Goal: Task Accomplishment & Management: Use online tool/utility

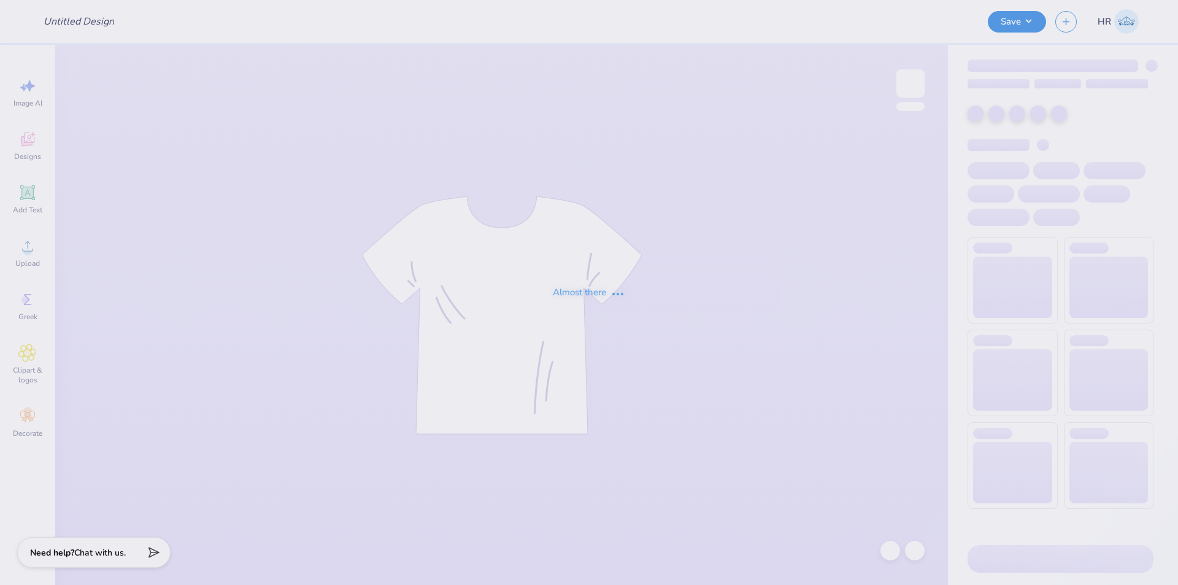
type input "Lucky Duck Tee"
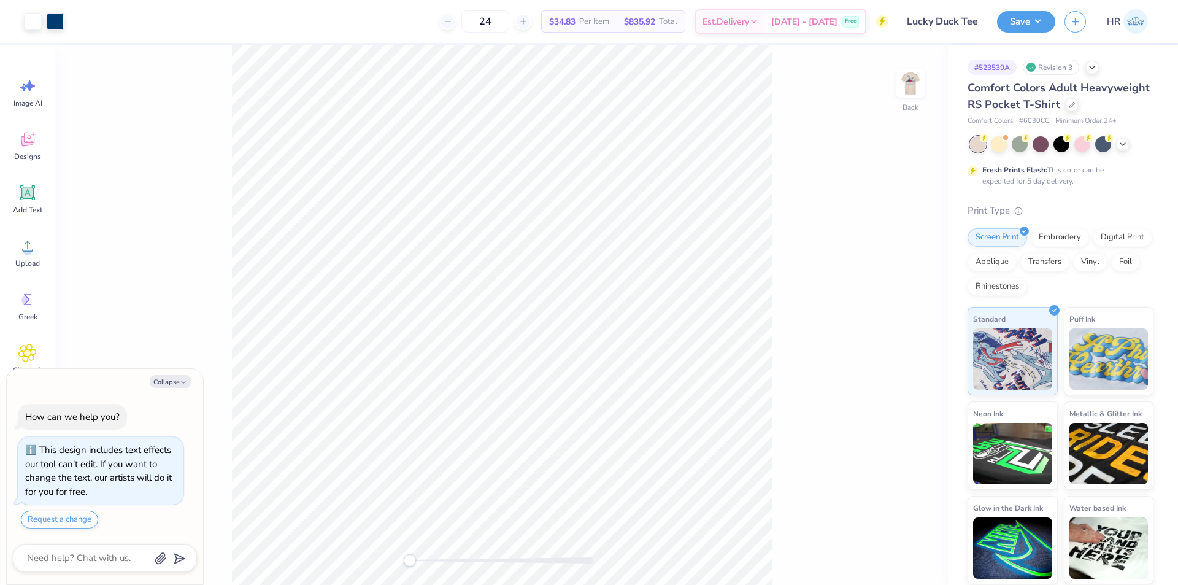
click at [893, 88] on div "Back" at bounding box center [501, 315] width 893 height 540
drag, startPoint x: 907, startPoint y: 86, endPoint x: 1003, endPoint y: 574, distance: 497.2
click at [907, 86] on img at bounding box center [910, 83] width 25 height 25
click at [18, 248] on icon at bounding box center [27, 246] width 18 height 18
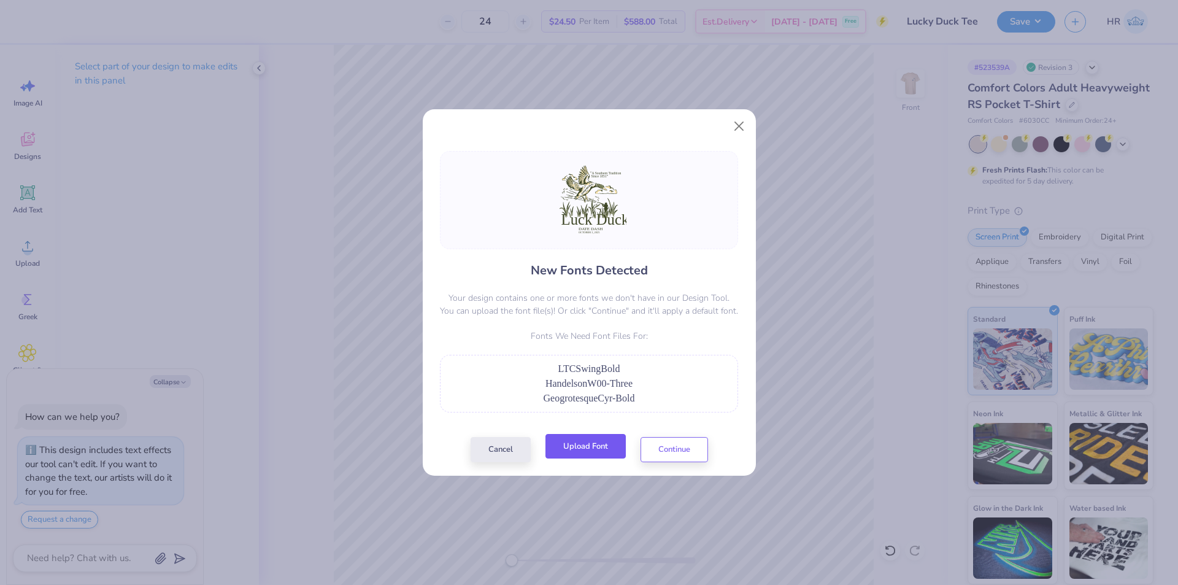
click at [591, 449] on button "Upload Font" at bounding box center [585, 446] width 80 height 25
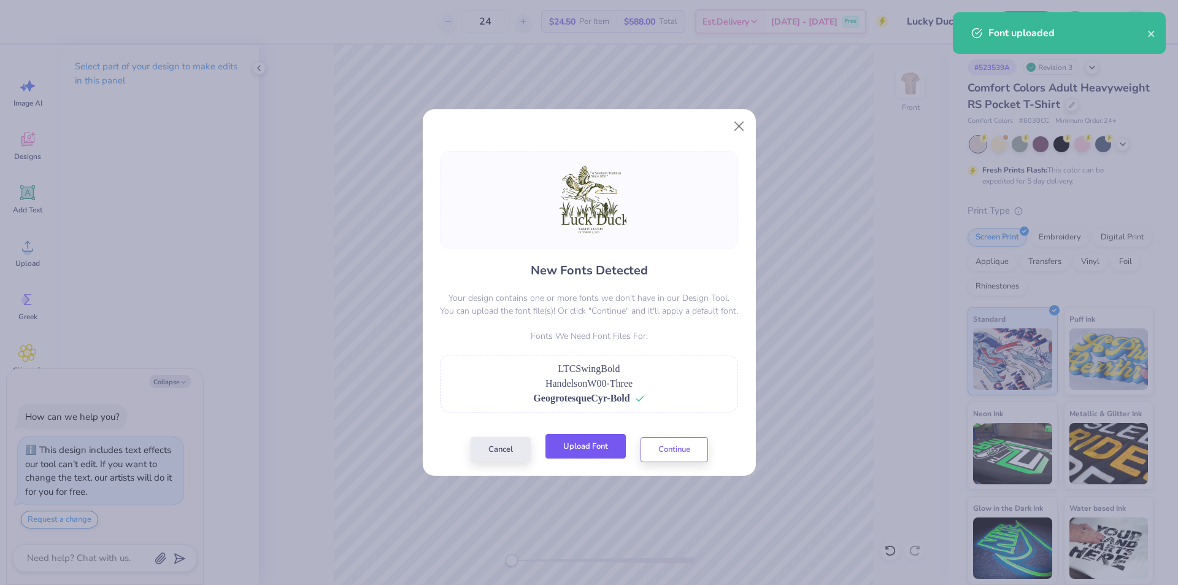
click at [569, 453] on button "Upload Font" at bounding box center [585, 446] width 80 height 25
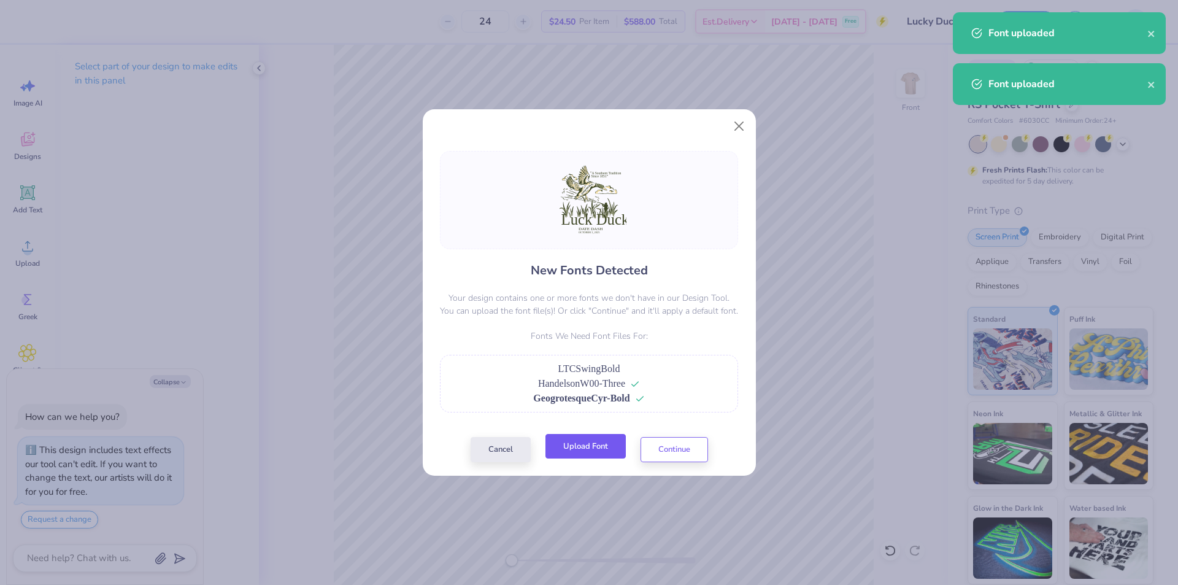
click at [590, 443] on button "Upload Font" at bounding box center [585, 446] width 80 height 25
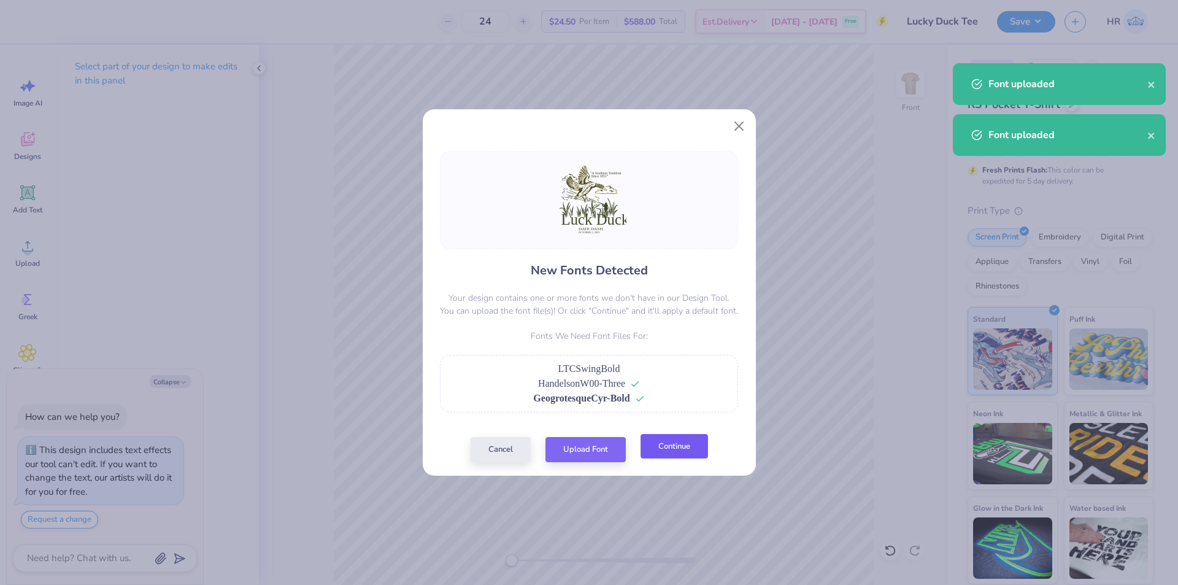
click at [674, 445] on button "Continue" at bounding box center [674, 446] width 67 height 25
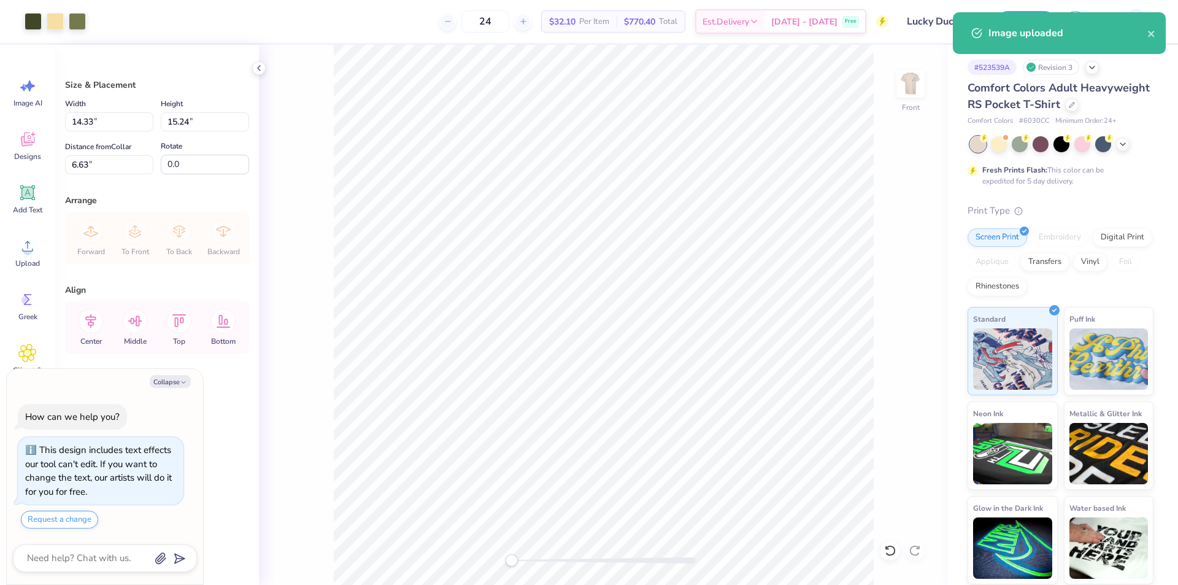
type textarea "x"
type input "10.62"
type input "11.30"
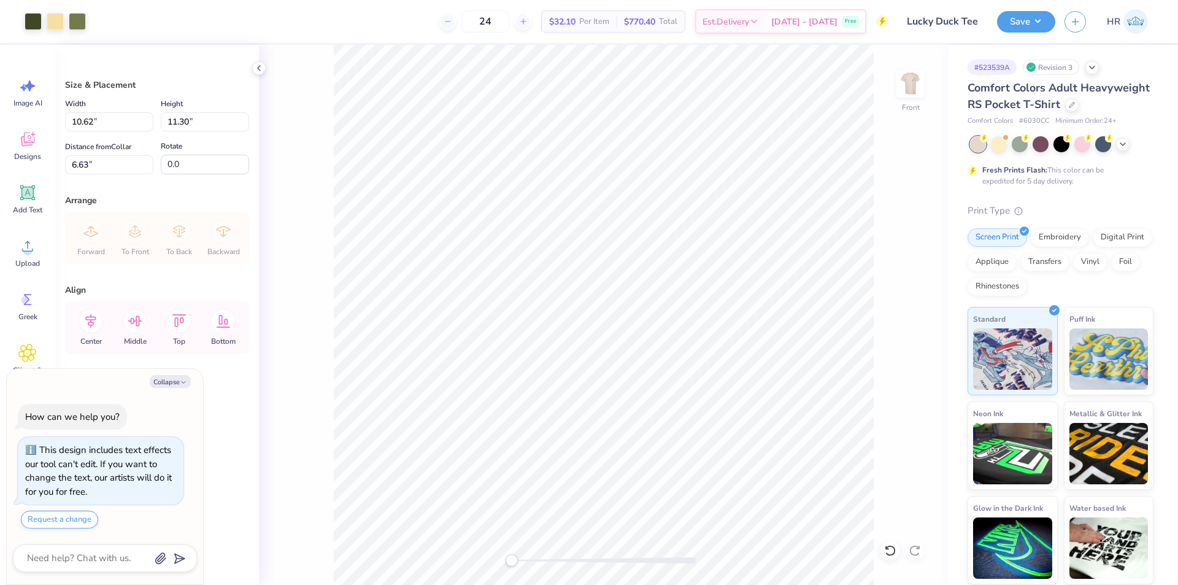
type textarea "x"
type input "4.47"
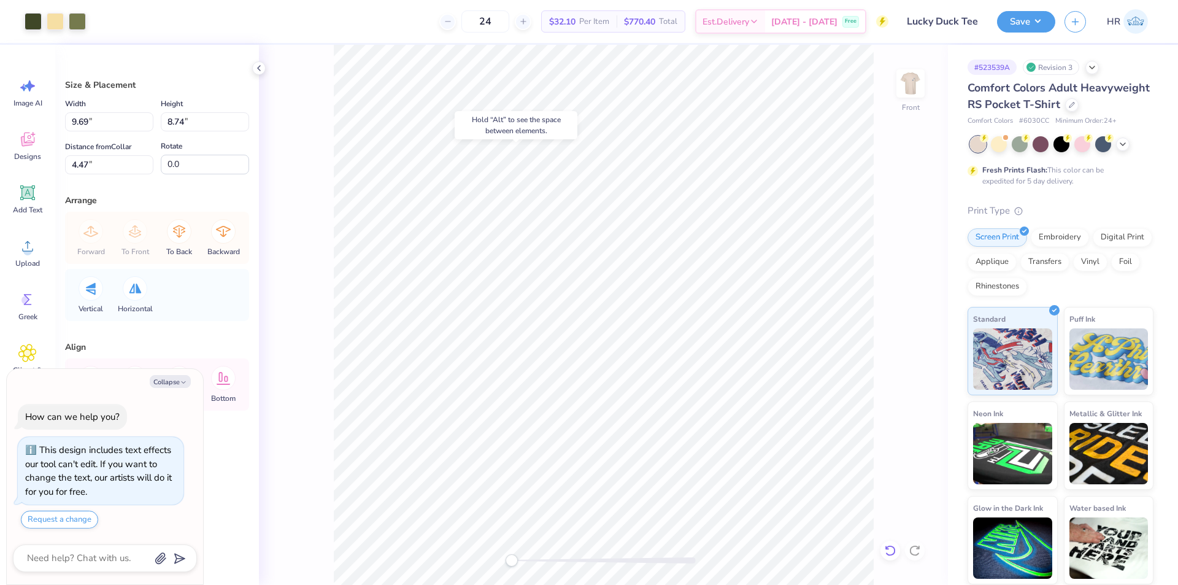
click at [895, 545] on icon at bounding box center [890, 550] width 12 height 12
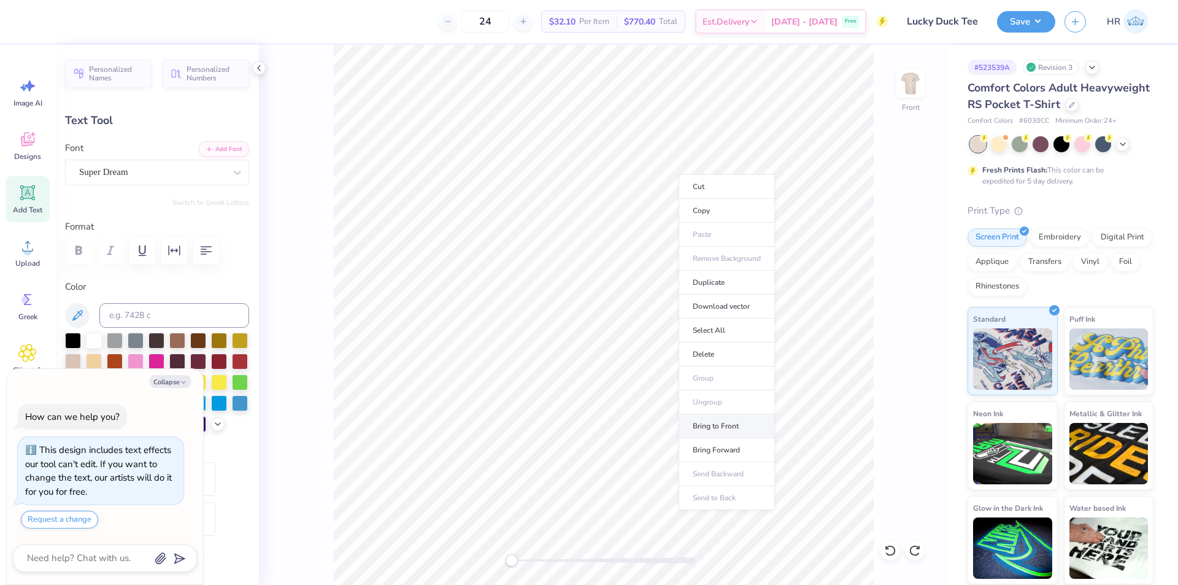
click at [725, 428] on li "Bring to Front" at bounding box center [727, 426] width 96 height 24
click at [185, 179] on div at bounding box center [152, 172] width 146 height 17
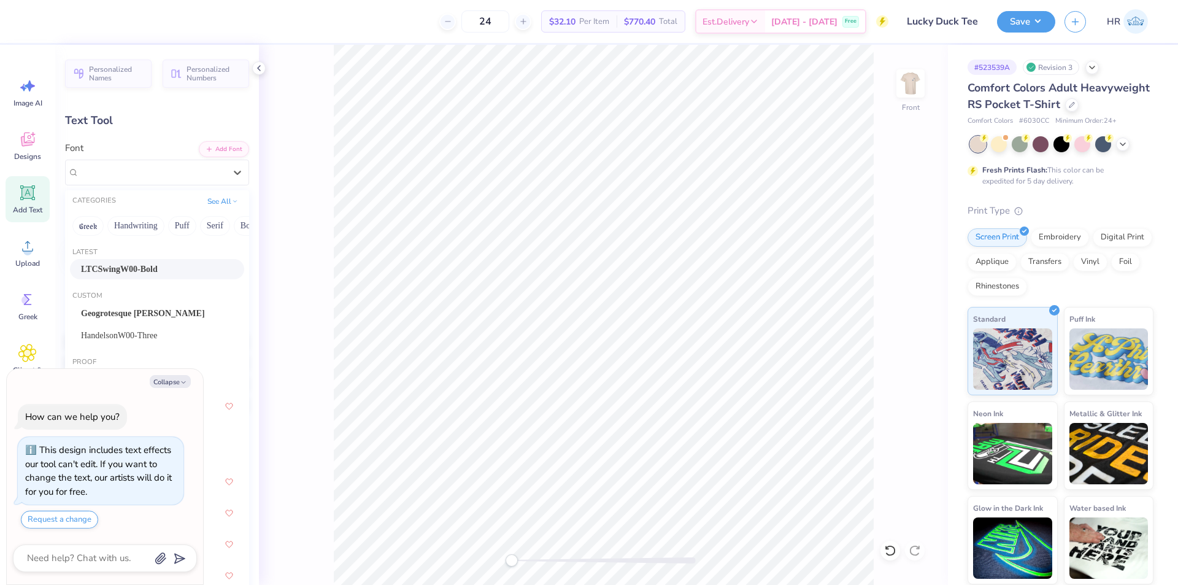
click at [161, 264] on div "LTCSwingW00-Bold" at bounding box center [157, 269] width 152 height 13
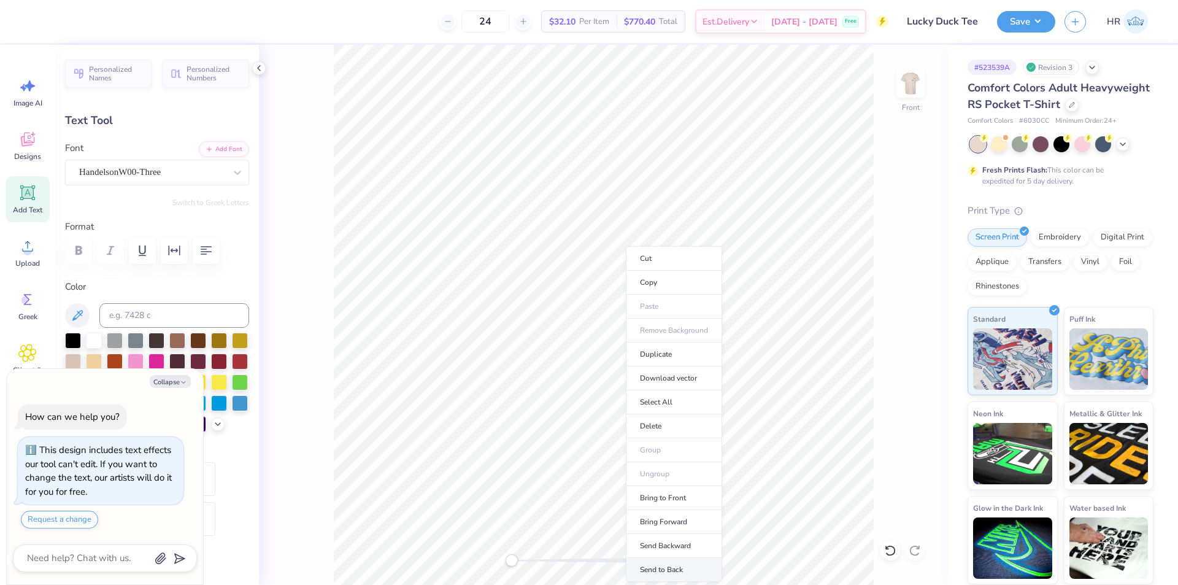
click at [670, 560] on li "Send to Back" at bounding box center [674, 570] width 96 height 24
type textarea "x"
type input "3.30"
type input "0.38"
type input "15.38"
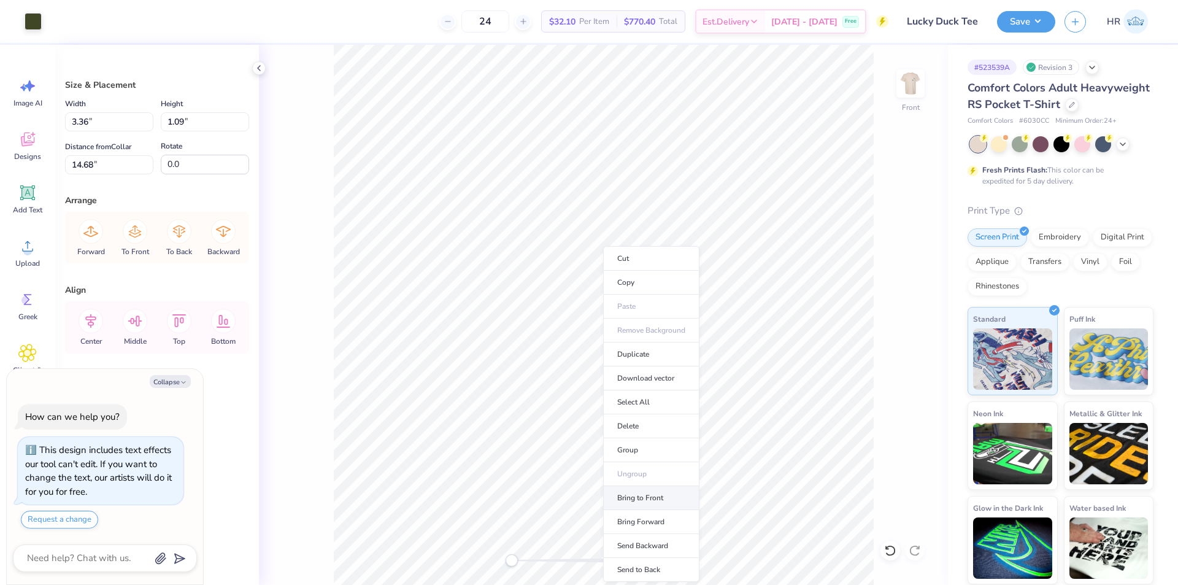
click at [645, 496] on li "Bring to Front" at bounding box center [651, 498] width 96 height 24
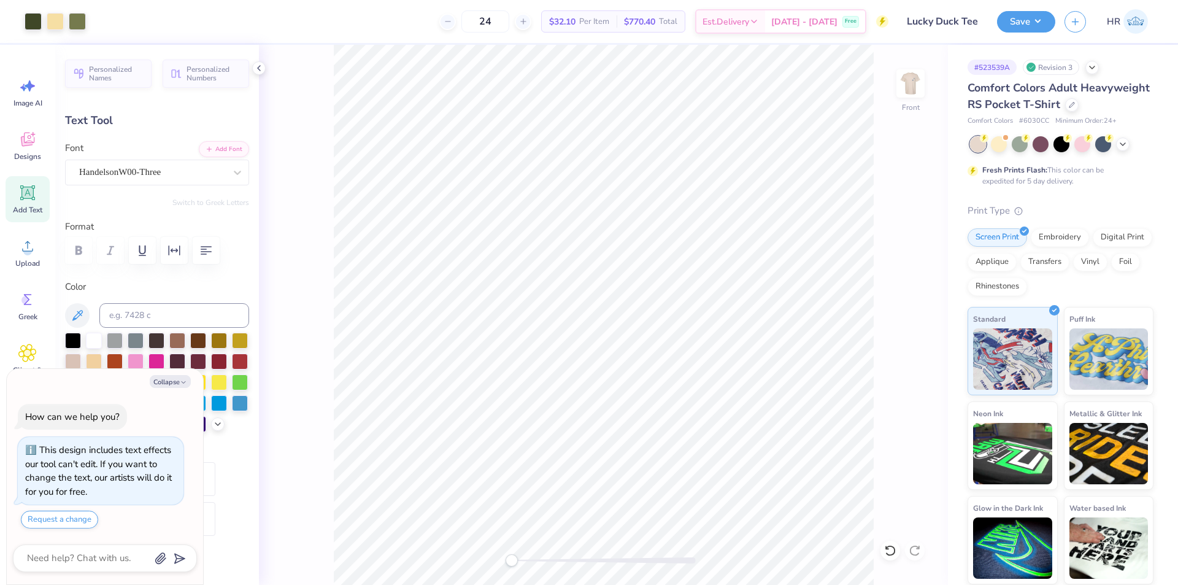
type textarea "x"
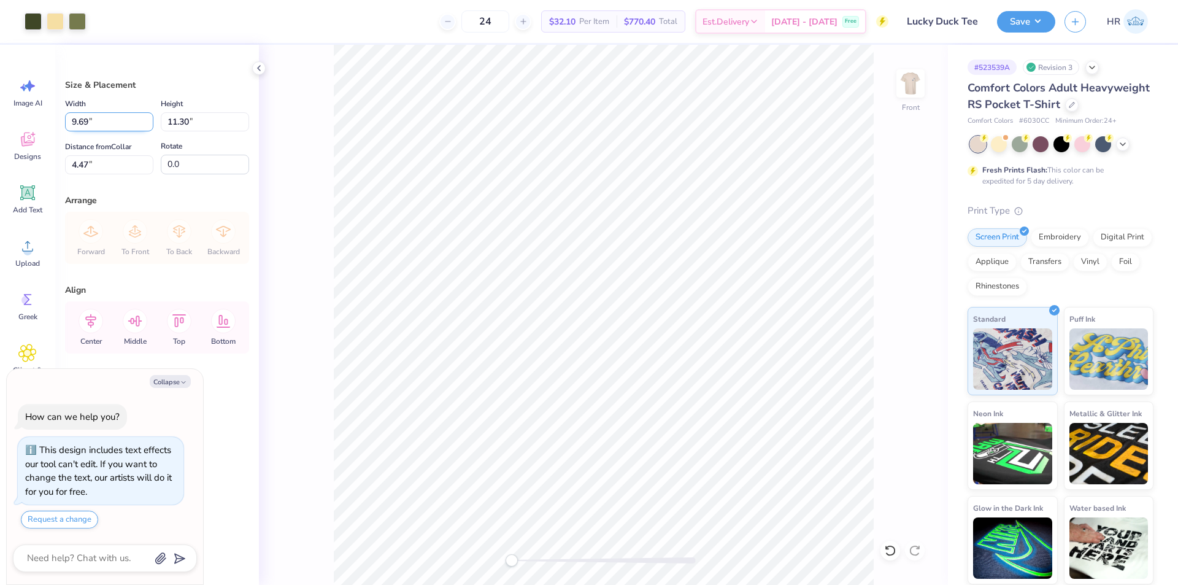
click at [129, 123] on input "9.69" at bounding box center [109, 121] width 88 height 19
type input "12"
type textarea "x"
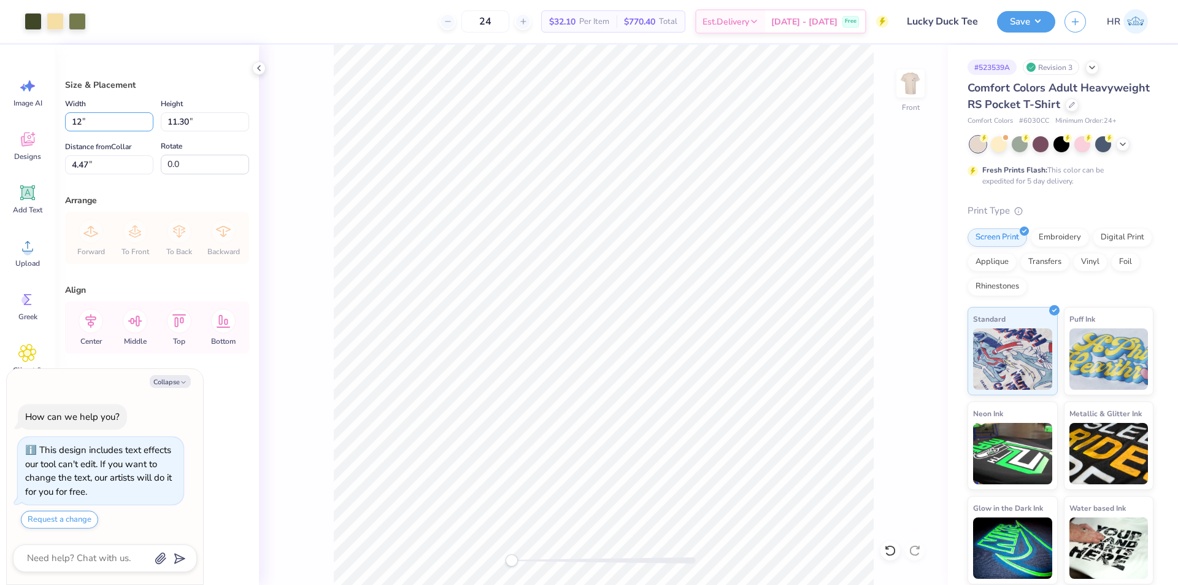
type input "12.00"
type input "14.00"
click at [108, 158] on input "3.12" at bounding box center [109, 164] width 88 height 19
drag, startPoint x: 89, startPoint y: 166, endPoint x: 9, endPoint y: 160, distance: 80.0
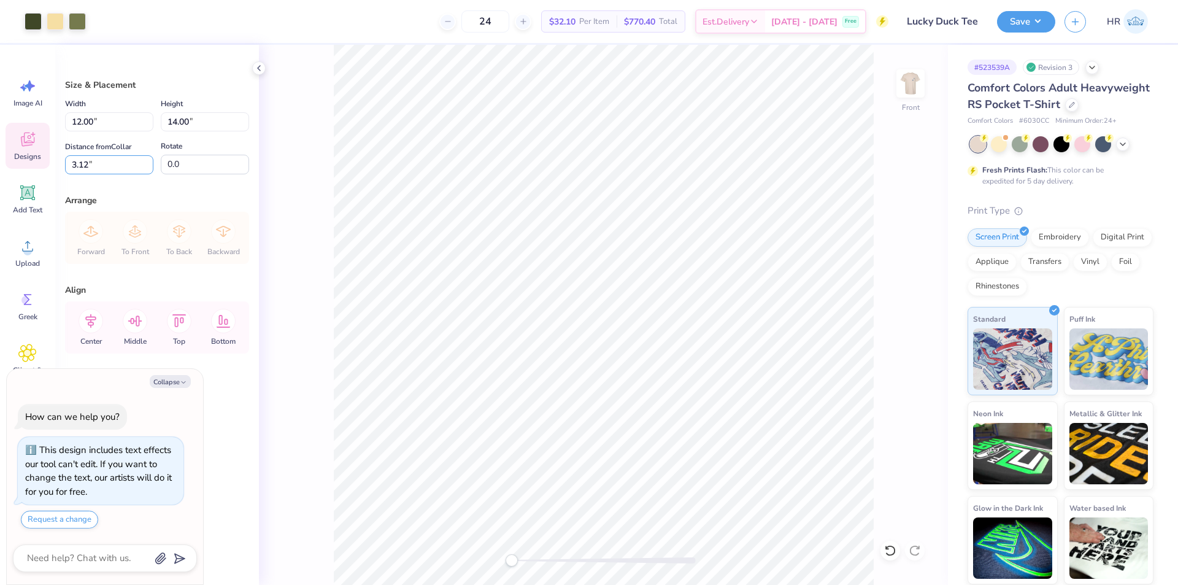
click at [3, 161] on div "Art colors 24 $32.10 Per Item $770.40 Total Est. Delivery Oct 9 - 12 Free Desig…" at bounding box center [589, 292] width 1178 height 585
type input "3"
type textarea "x"
type input "3.00"
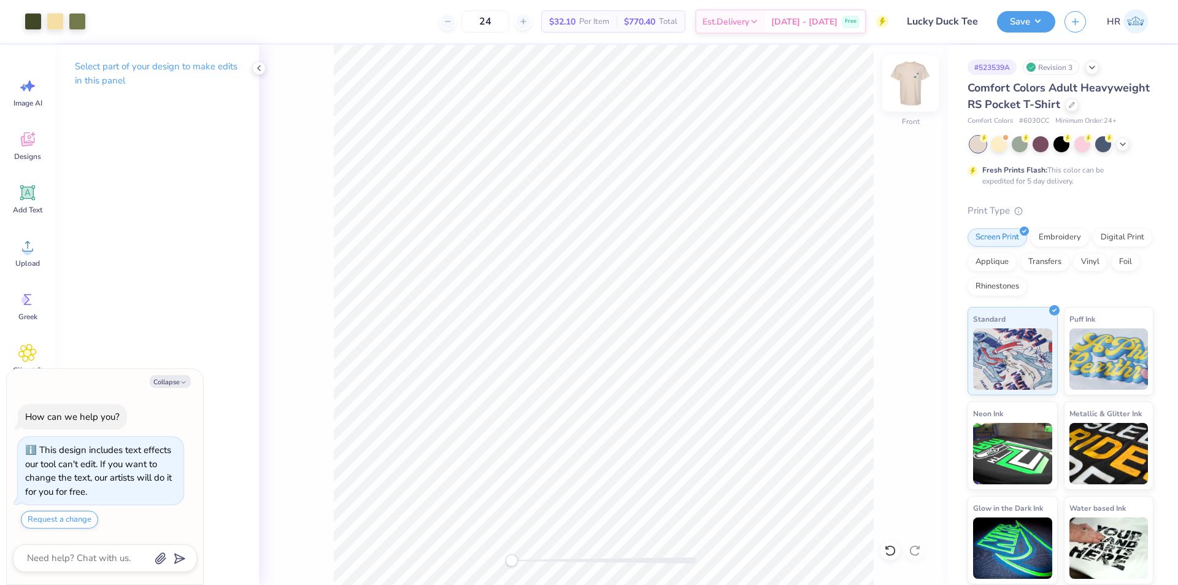
click at [902, 93] on img at bounding box center [910, 83] width 49 height 49
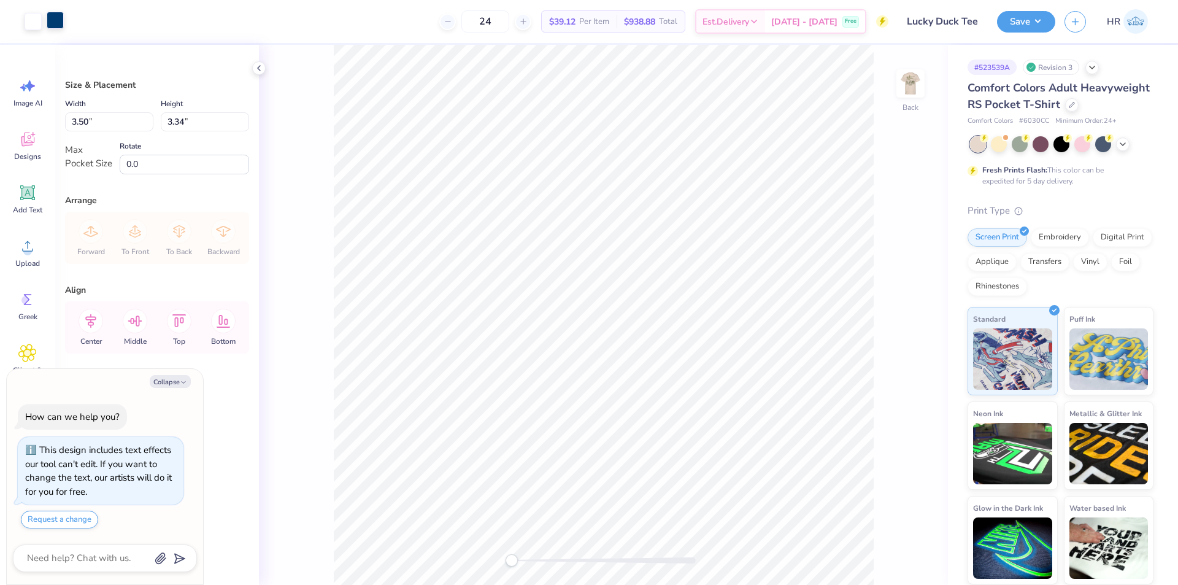
click at [56, 26] on div at bounding box center [55, 20] width 17 height 17
type textarea "x"
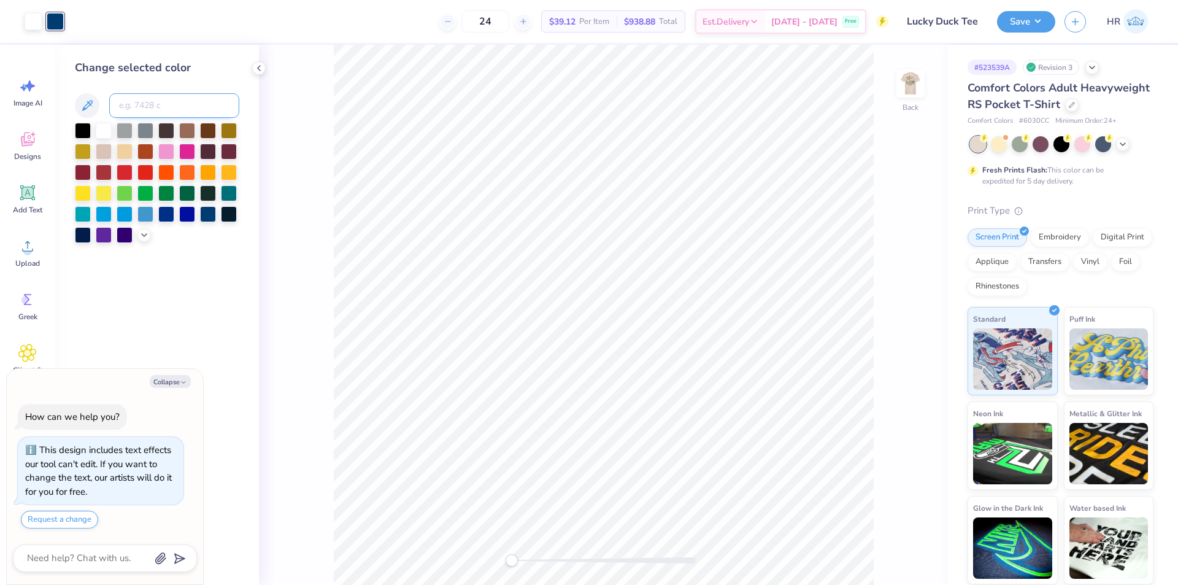
click at [153, 109] on input at bounding box center [174, 105] width 130 height 25
type input "5743"
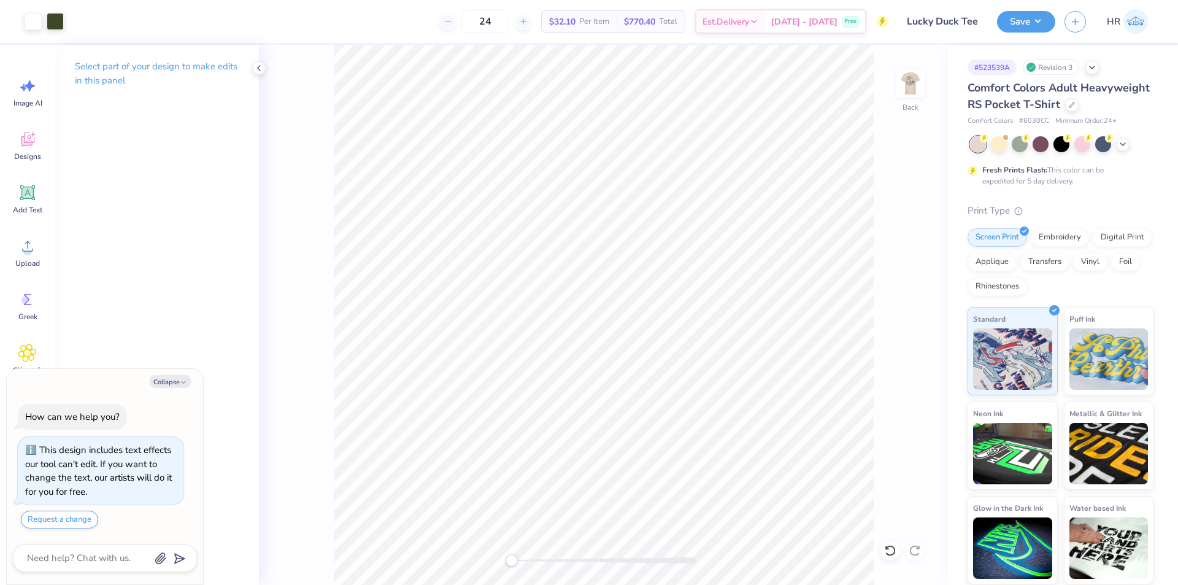
drag, startPoint x: 896, startPoint y: 75, endPoint x: 920, endPoint y: 209, distance: 135.3
click at [897, 75] on div at bounding box center [910, 83] width 28 height 28
click at [903, 83] on img at bounding box center [910, 83] width 49 height 49
click at [917, 85] on img at bounding box center [910, 83] width 49 height 49
click at [917, 85] on img at bounding box center [910, 83] width 25 height 25
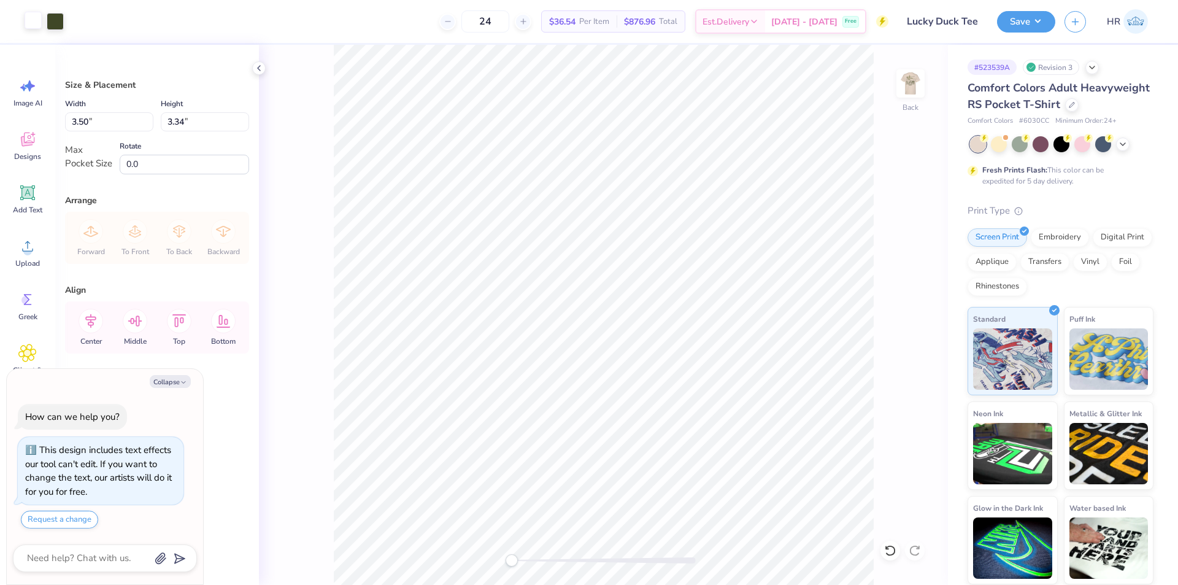
click at [26, 22] on div at bounding box center [33, 20] width 17 height 17
type textarea "x"
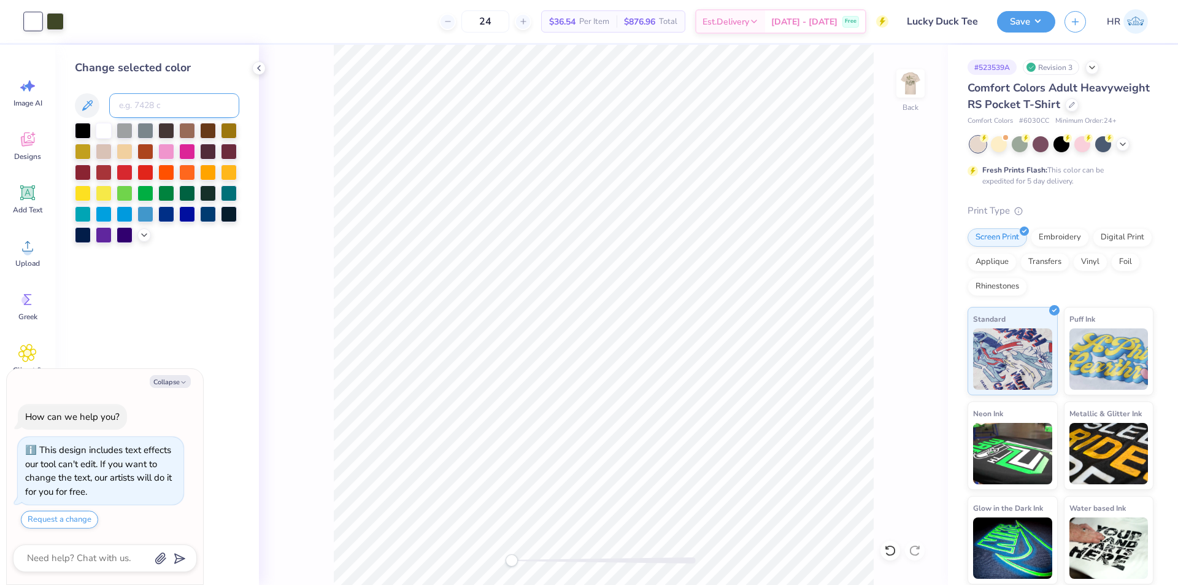
click at [154, 106] on input at bounding box center [174, 105] width 130 height 25
type input "7401"
type textarea "x"
click at [893, 554] on icon at bounding box center [890, 550] width 10 height 11
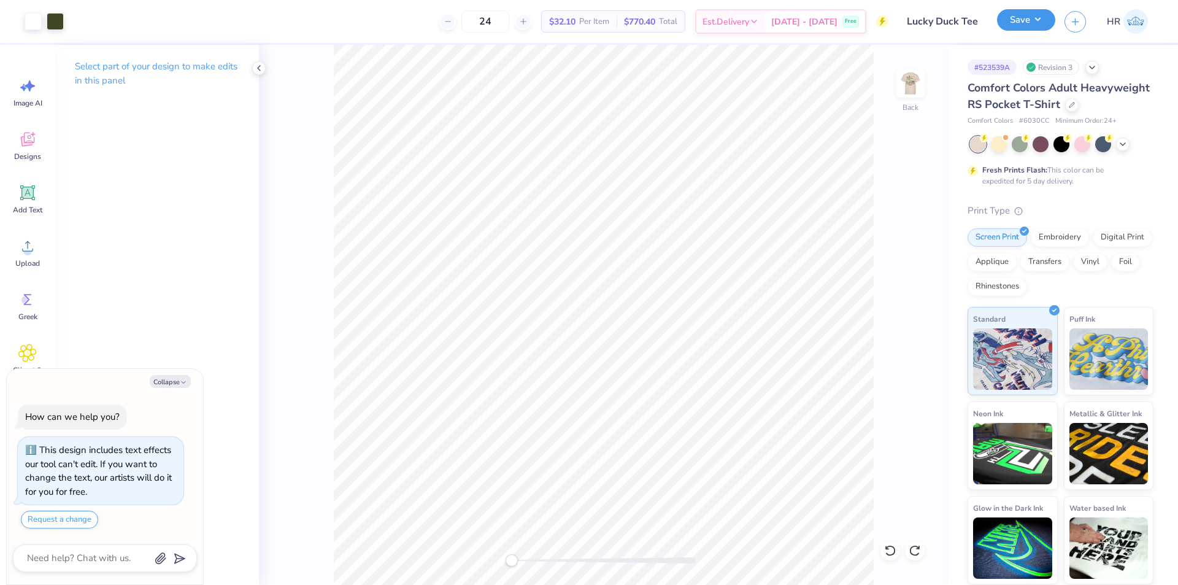
click at [1041, 25] on button "Save" at bounding box center [1026, 19] width 58 height 21
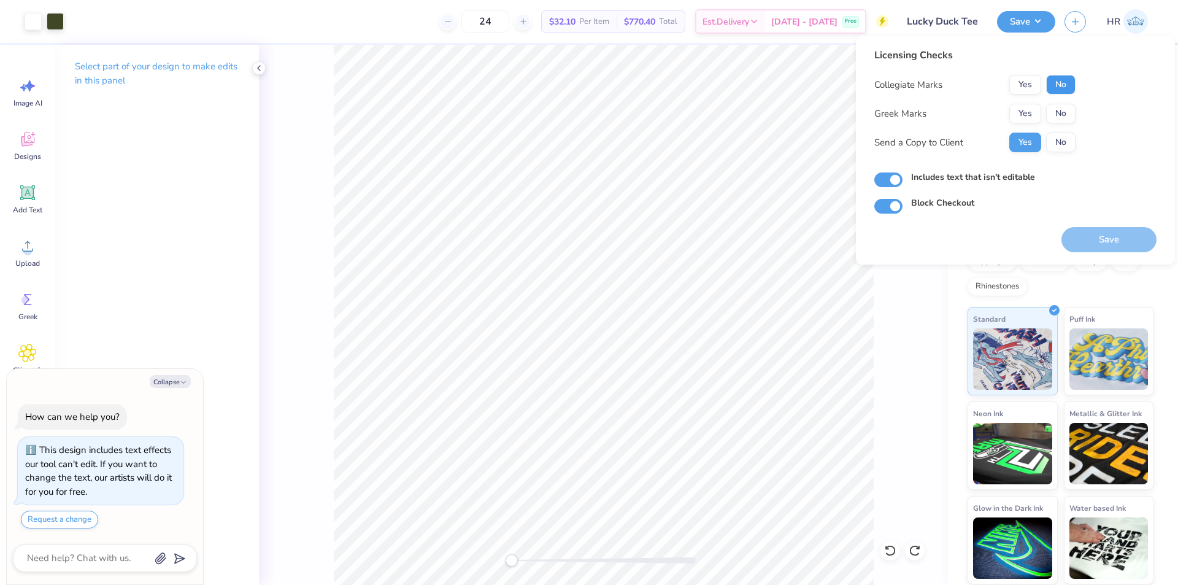
click at [1058, 90] on button "No" at bounding box center [1060, 85] width 29 height 20
click at [1033, 114] on button "Yes" at bounding box center [1025, 114] width 32 height 20
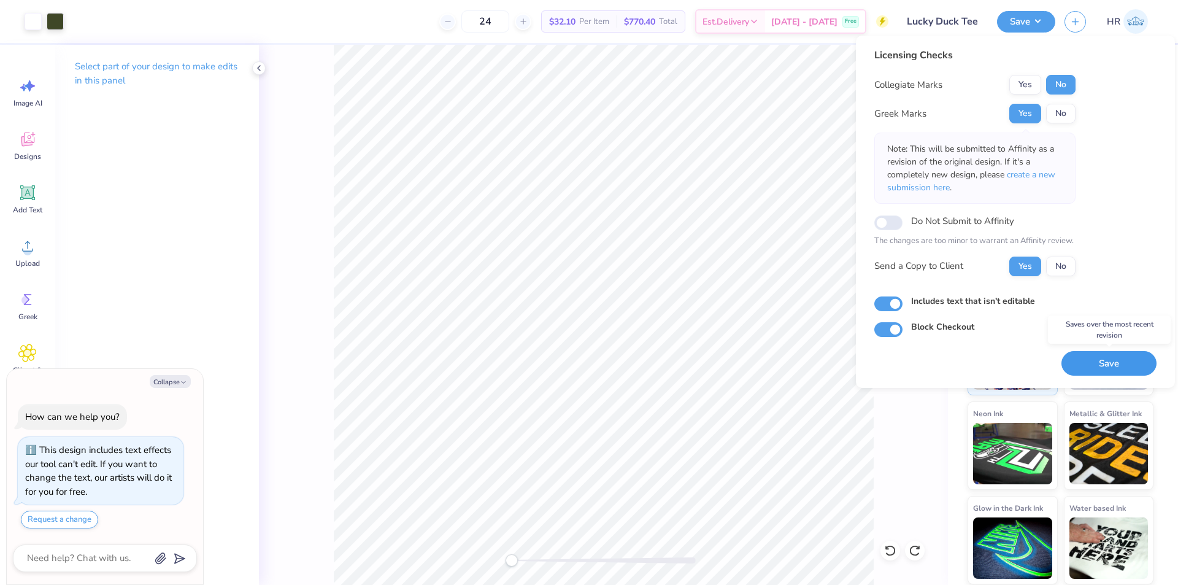
click at [1090, 359] on button "Save" at bounding box center [1108, 363] width 95 height 25
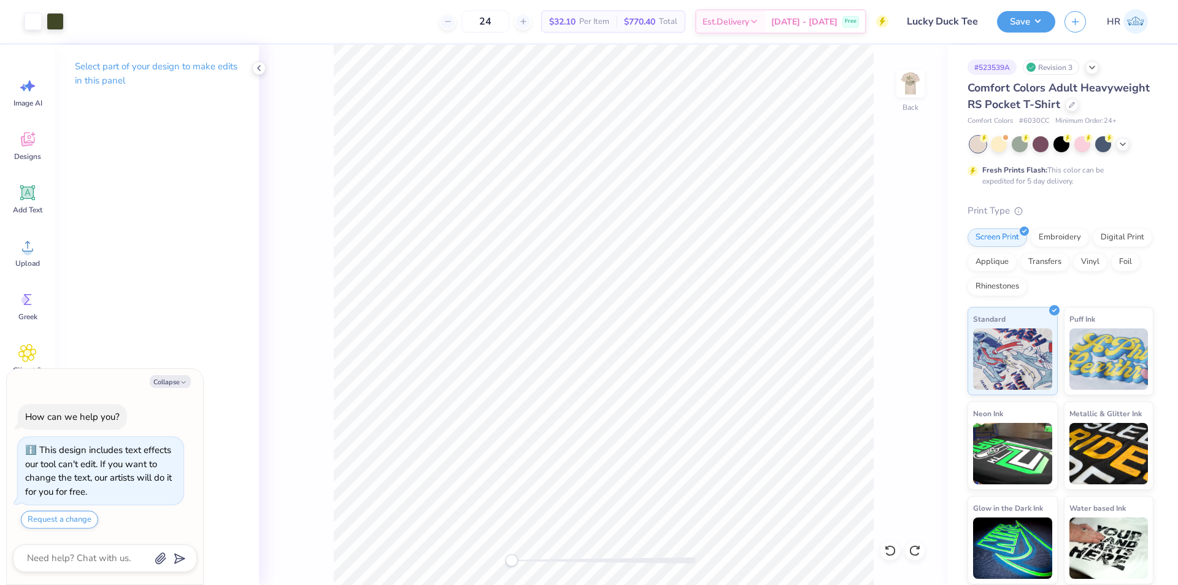
type textarea "x"
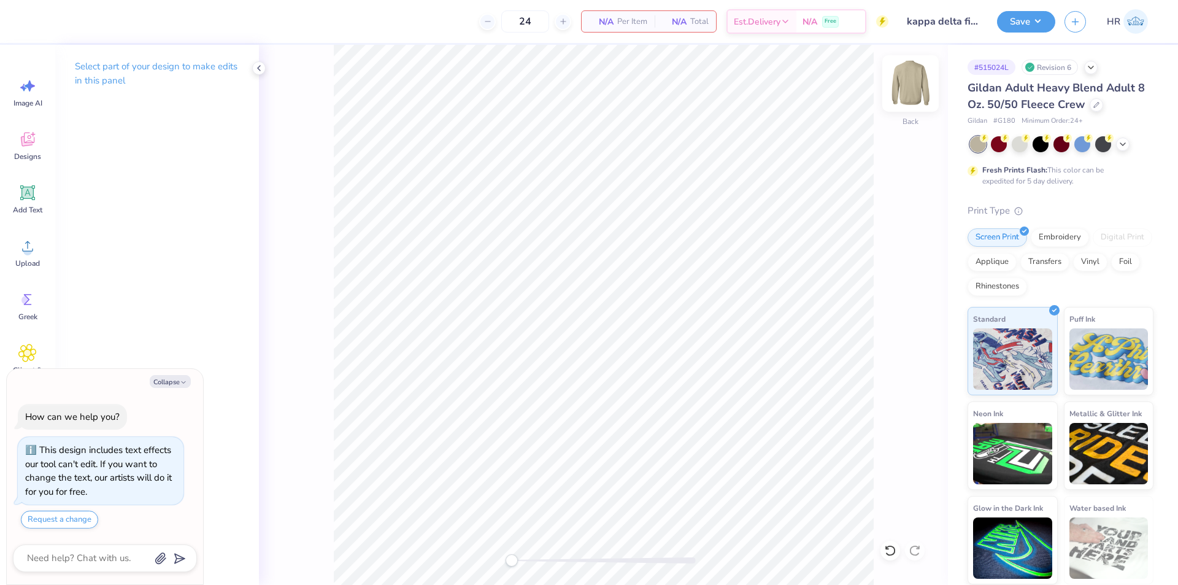
click at [908, 83] on img at bounding box center [910, 83] width 49 height 49
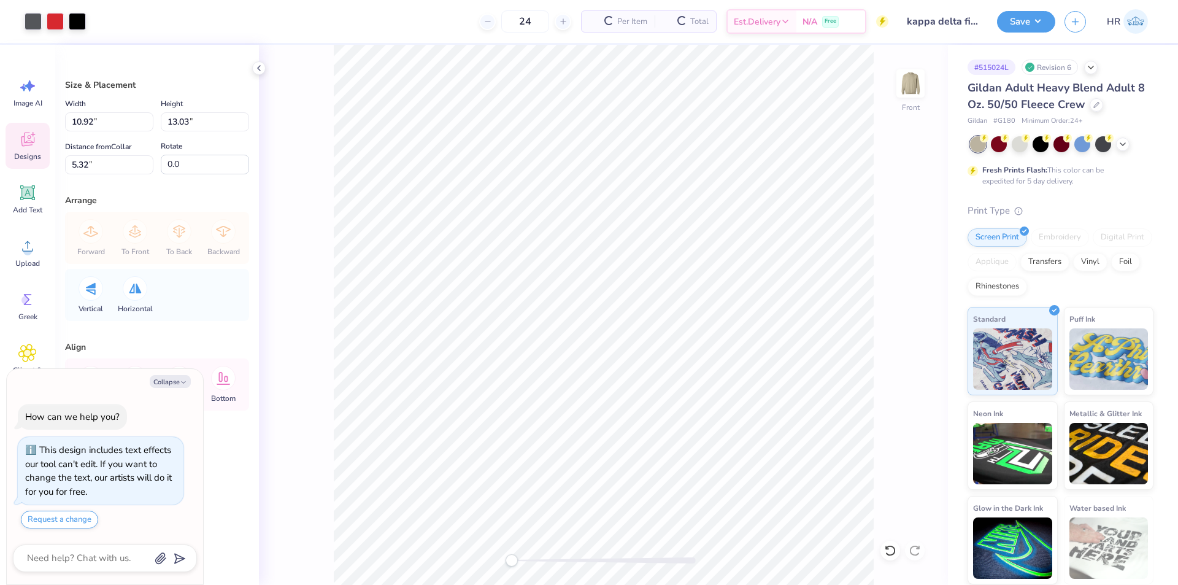
type textarea "x"
drag, startPoint x: 113, startPoint y: 171, endPoint x: 0, endPoint y: 141, distance: 116.7
click at [0, 141] on div "Art colors 24 $27.44 Per Item $658.56 Total Est. Delivery [DATE] - [DATE] Free …" at bounding box center [589, 292] width 1178 height 585
type input "2"
type textarea "x"
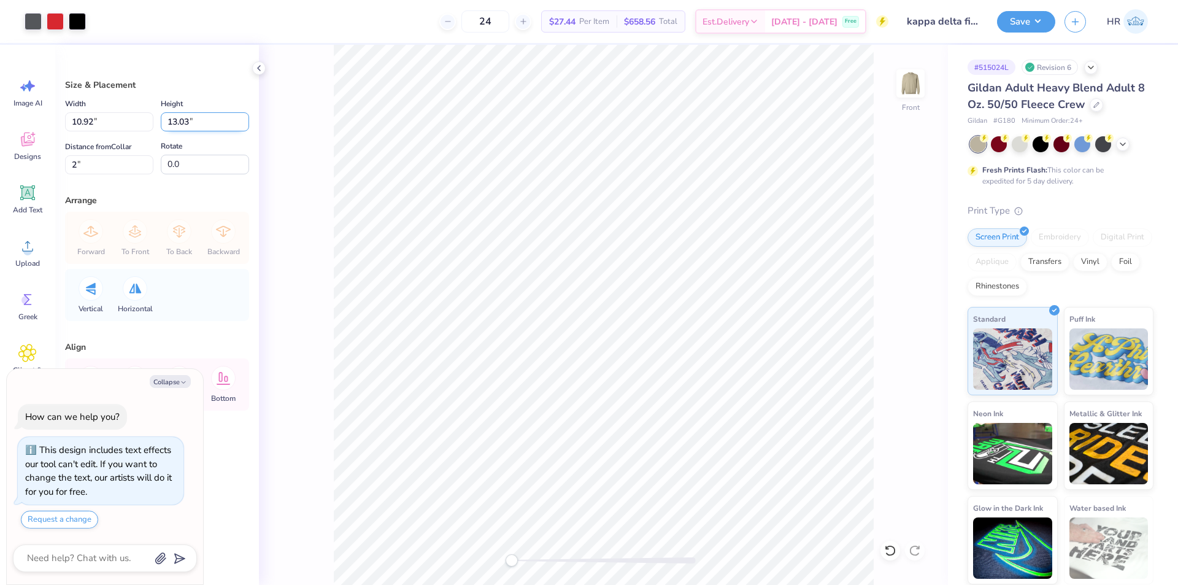
drag, startPoint x: 196, startPoint y: 121, endPoint x: 177, endPoint y: 120, distance: 19.1
click at [177, 120] on input "13.03" at bounding box center [205, 121] width 88 height 19
type input "13"
type textarea "x"
type input "10.90"
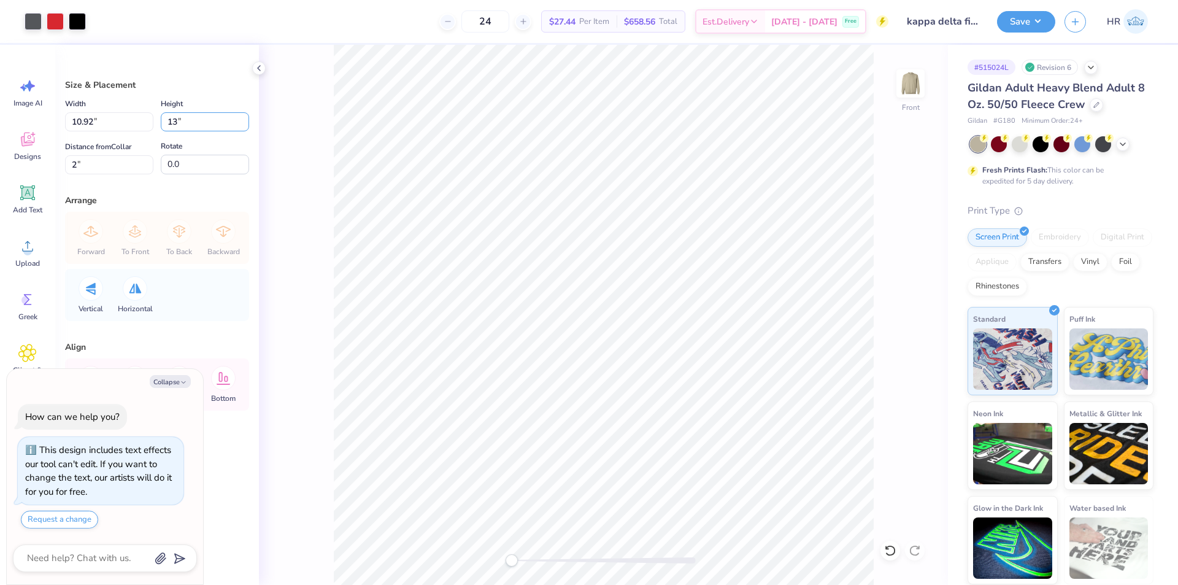
type input "13.00"
drag, startPoint x: 79, startPoint y: 174, endPoint x: 18, endPoint y: 166, distance: 62.0
click at [20, 167] on div "Art colors 24 $27.44 Per Item $658.56 Total Est. Delivery [DATE] - [DATE] Free …" at bounding box center [589, 292] width 1178 height 585
type input "3"
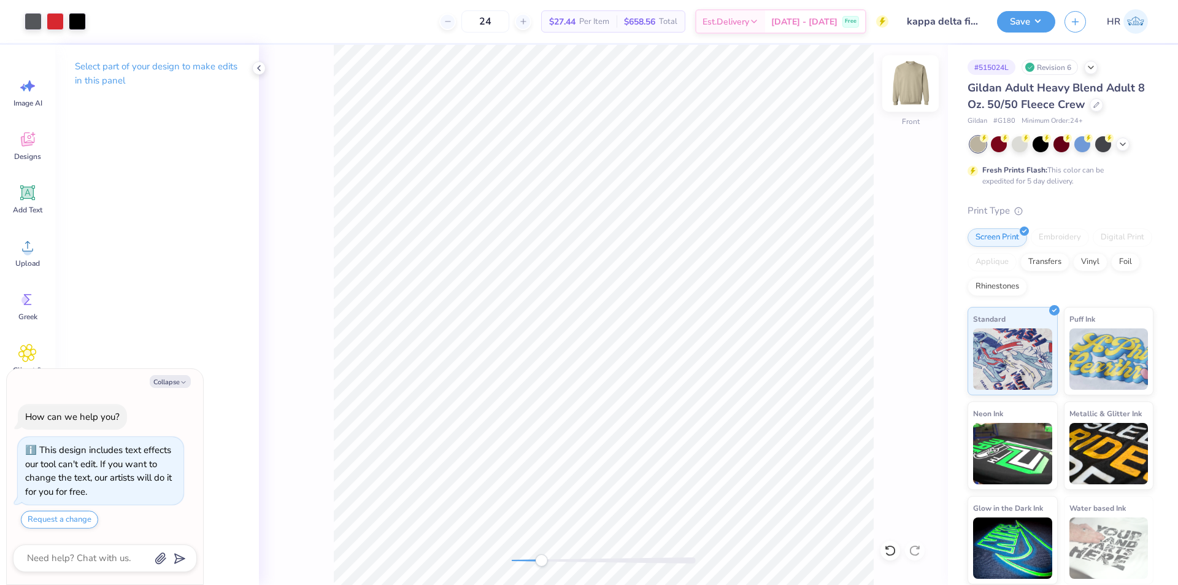
click at [909, 90] on img at bounding box center [910, 83] width 49 height 49
click at [374, 551] on div "Back" at bounding box center [603, 315] width 689 height 540
click at [18, 253] on div "Upload" at bounding box center [28, 252] width 44 height 46
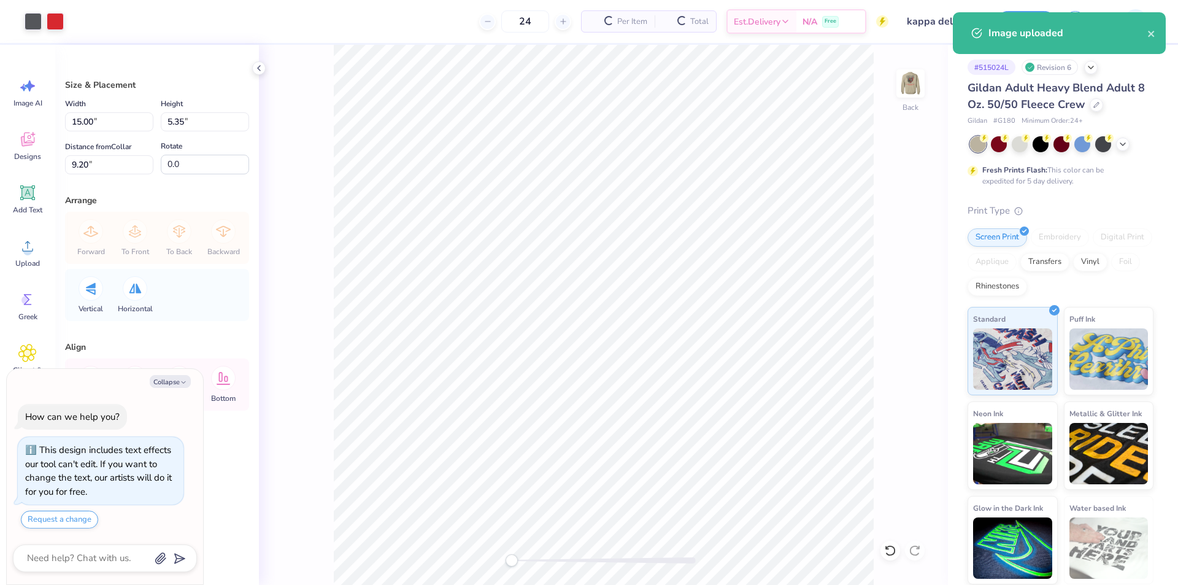
type textarea "x"
click at [106, 109] on div "Width 15.00 15.00 "" at bounding box center [109, 113] width 88 height 35
click at [93, 122] on input "15.00" at bounding box center [109, 121] width 88 height 19
drag, startPoint x: 95, startPoint y: 121, endPoint x: 12, endPoint y: 132, distance: 83.5
click at [26, 125] on div "Art colors 24 $33.32 Per Item $799.68 Total Est. Delivery [DATE] - [DATE] Free …" at bounding box center [589, 292] width 1178 height 585
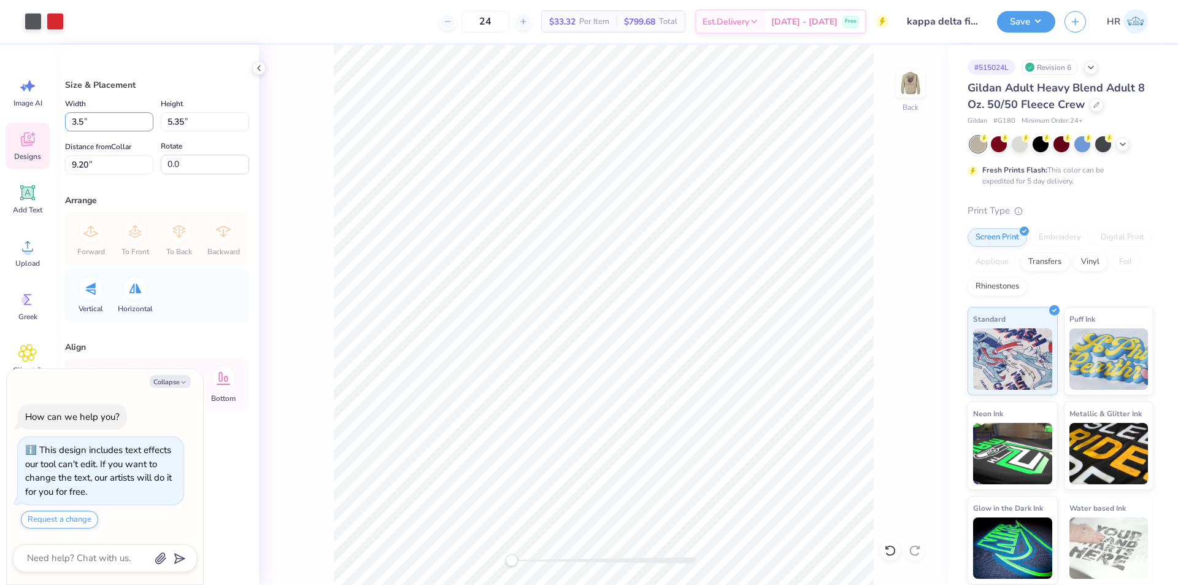
type input "3.5"
type textarea "x"
type input "3.50"
type input "1.25"
type input "11.25"
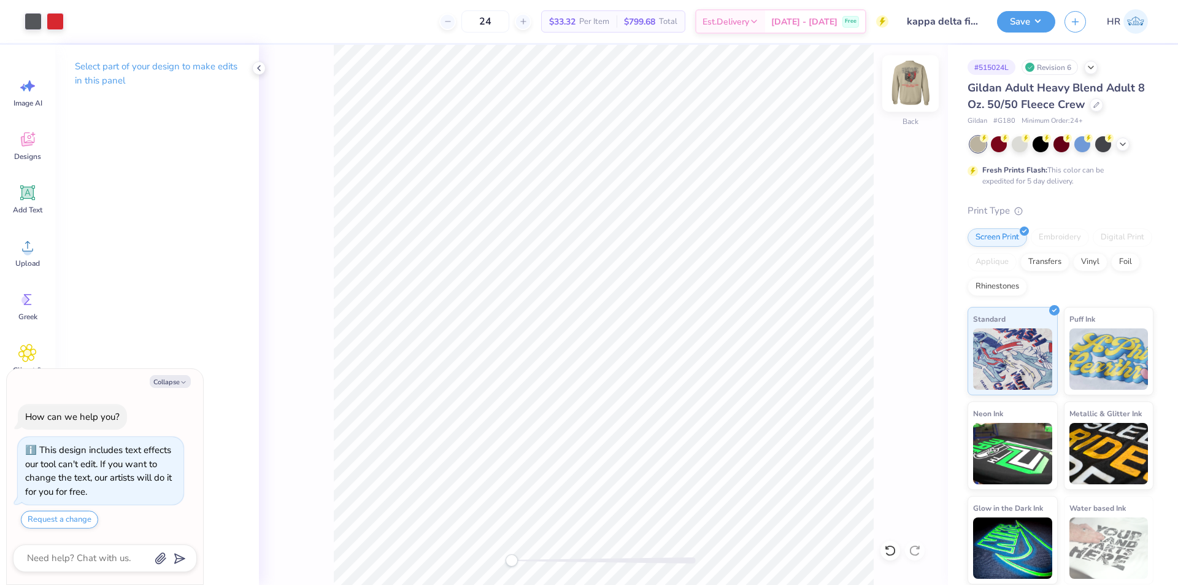
click at [915, 69] on img at bounding box center [910, 83] width 49 height 49
click at [892, 104] on div "Front" at bounding box center [603, 315] width 689 height 540
click at [922, 87] on img at bounding box center [910, 83] width 49 height 49
click at [1040, 17] on button "Save" at bounding box center [1026, 19] width 58 height 21
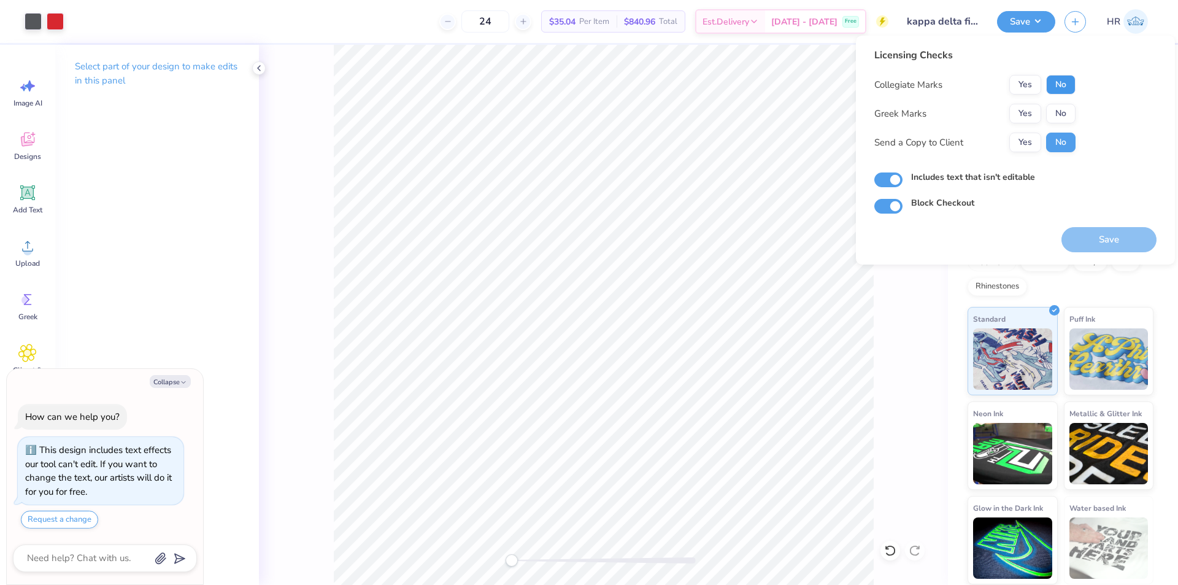
click at [1049, 76] on button "No" at bounding box center [1060, 85] width 29 height 20
click at [1024, 115] on button "Yes" at bounding box center [1025, 114] width 32 height 20
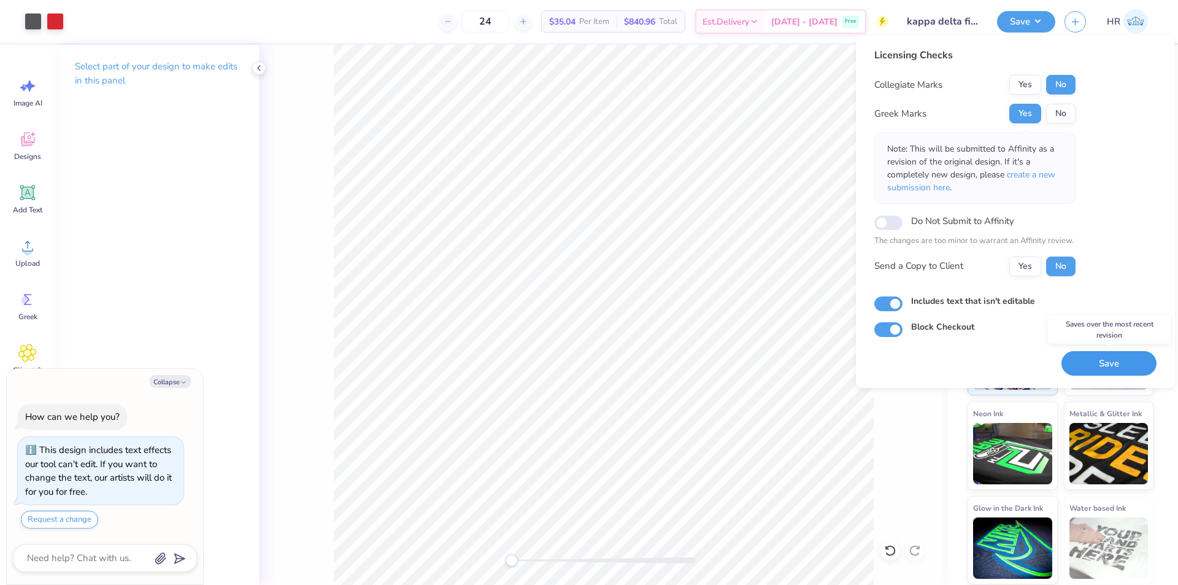
click at [1109, 364] on button "Save" at bounding box center [1108, 363] width 95 height 25
click at [1136, 153] on div "Licensing Checks Collegiate Marks Yes No Greek Marks Yes No Note: This will be …" at bounding box center [1015, 192] width 282 height 289
type textarea "x"
